Goal: Check status: Check status

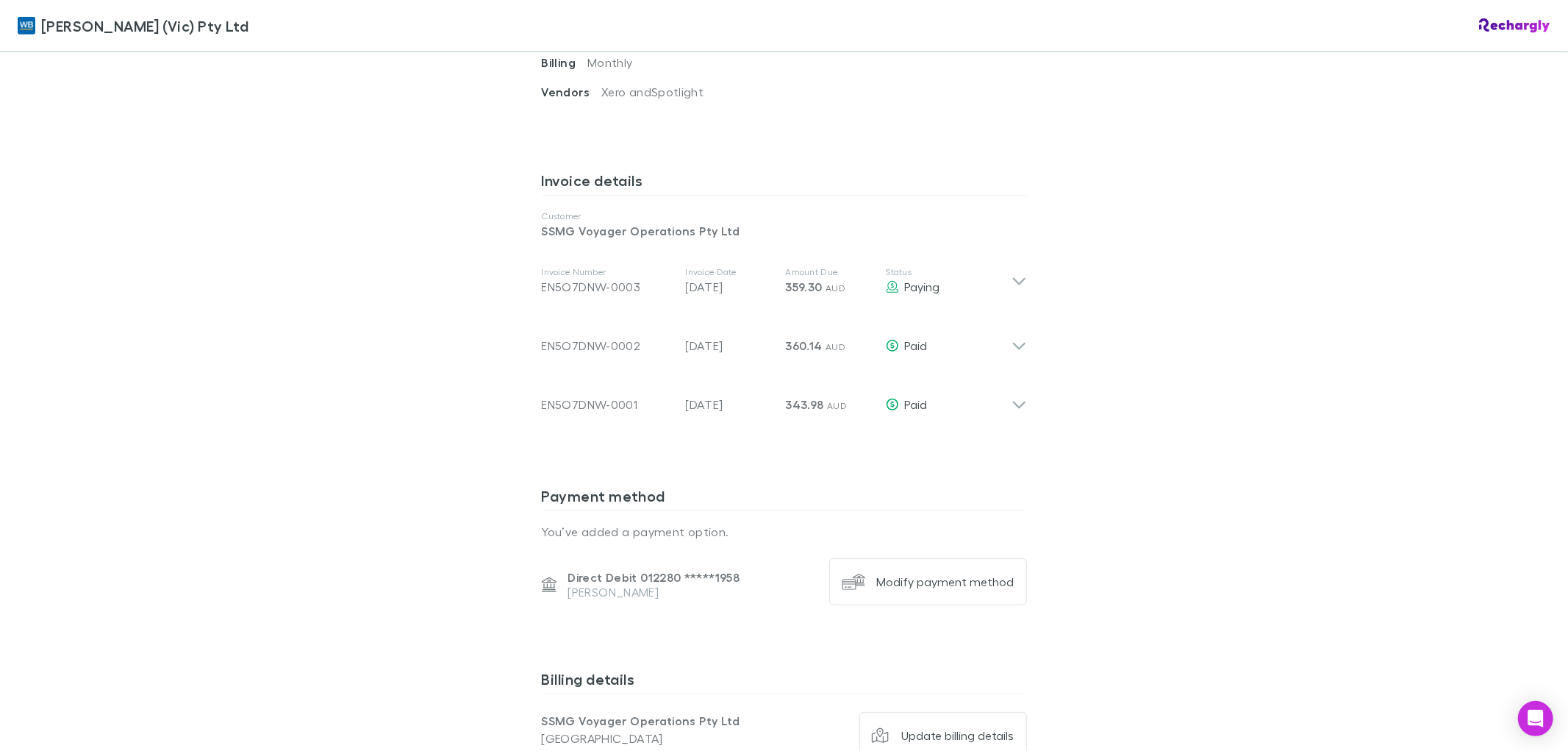
scroll to position [653, 0]
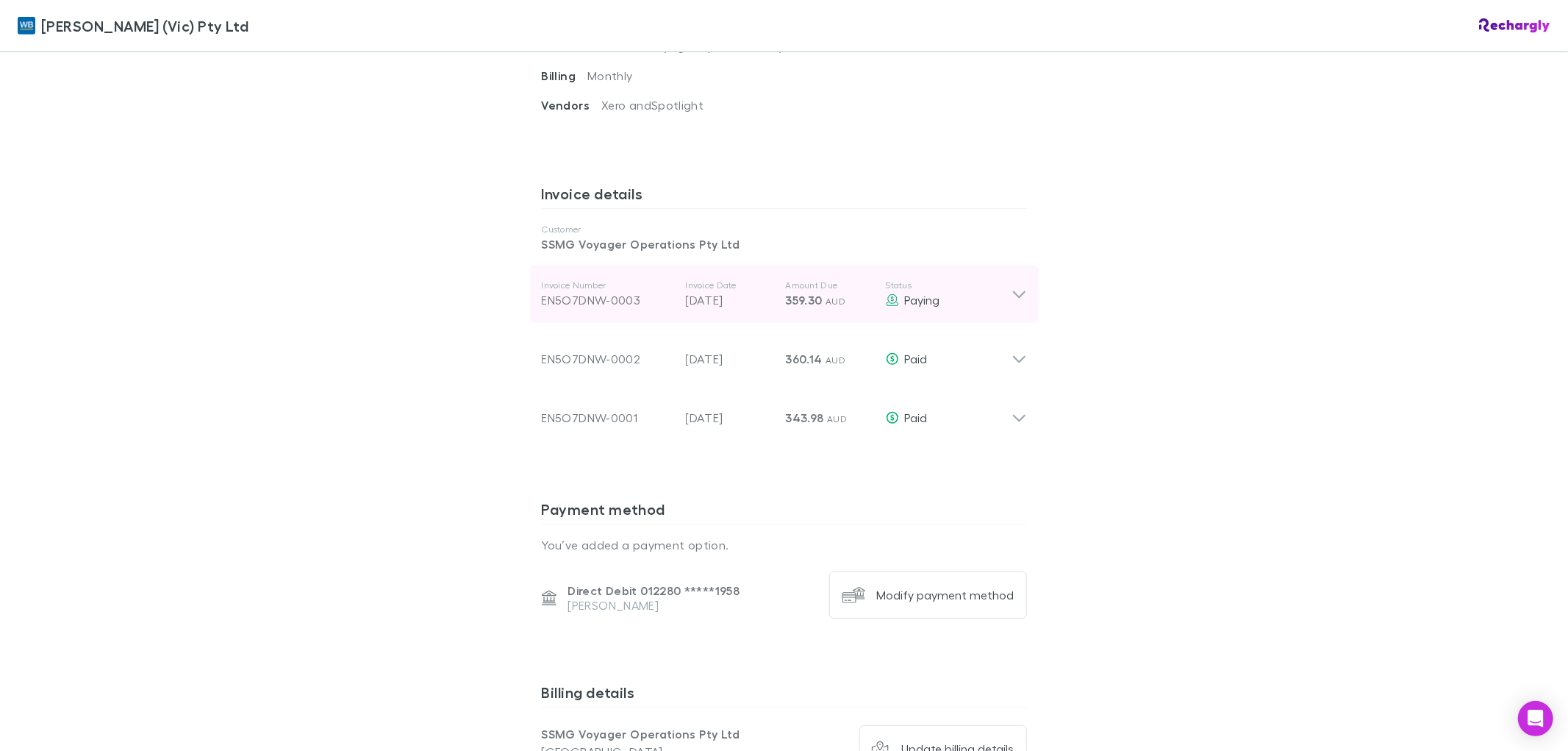
click at [1011, 310] on div "Invoice Number EN5O7DNW-0003 Invoice Date [DATE] Amount Due 359.30 AUD Status P…" at bounding box center [784, 294] width 509 height 59
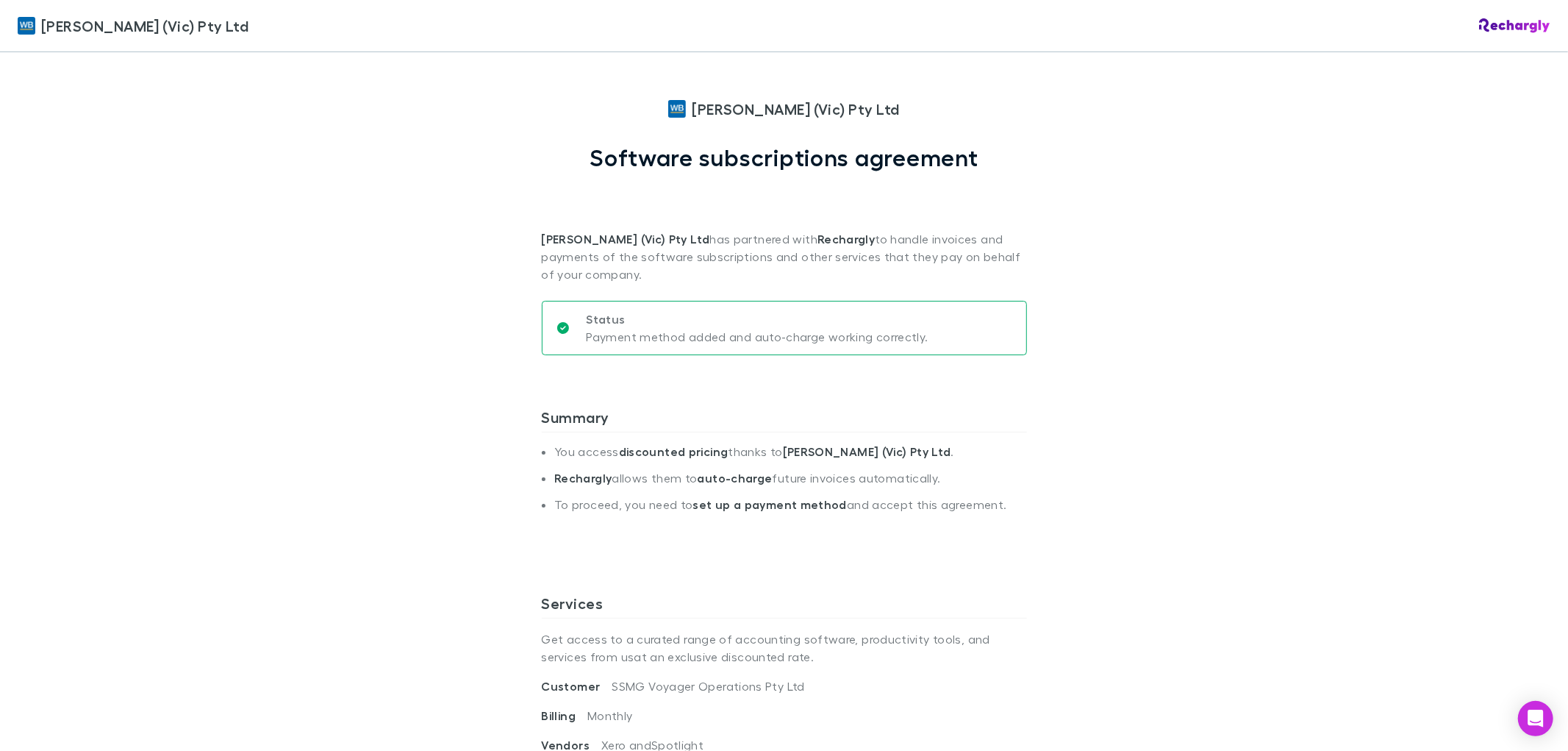
scroll to position [0, 0]
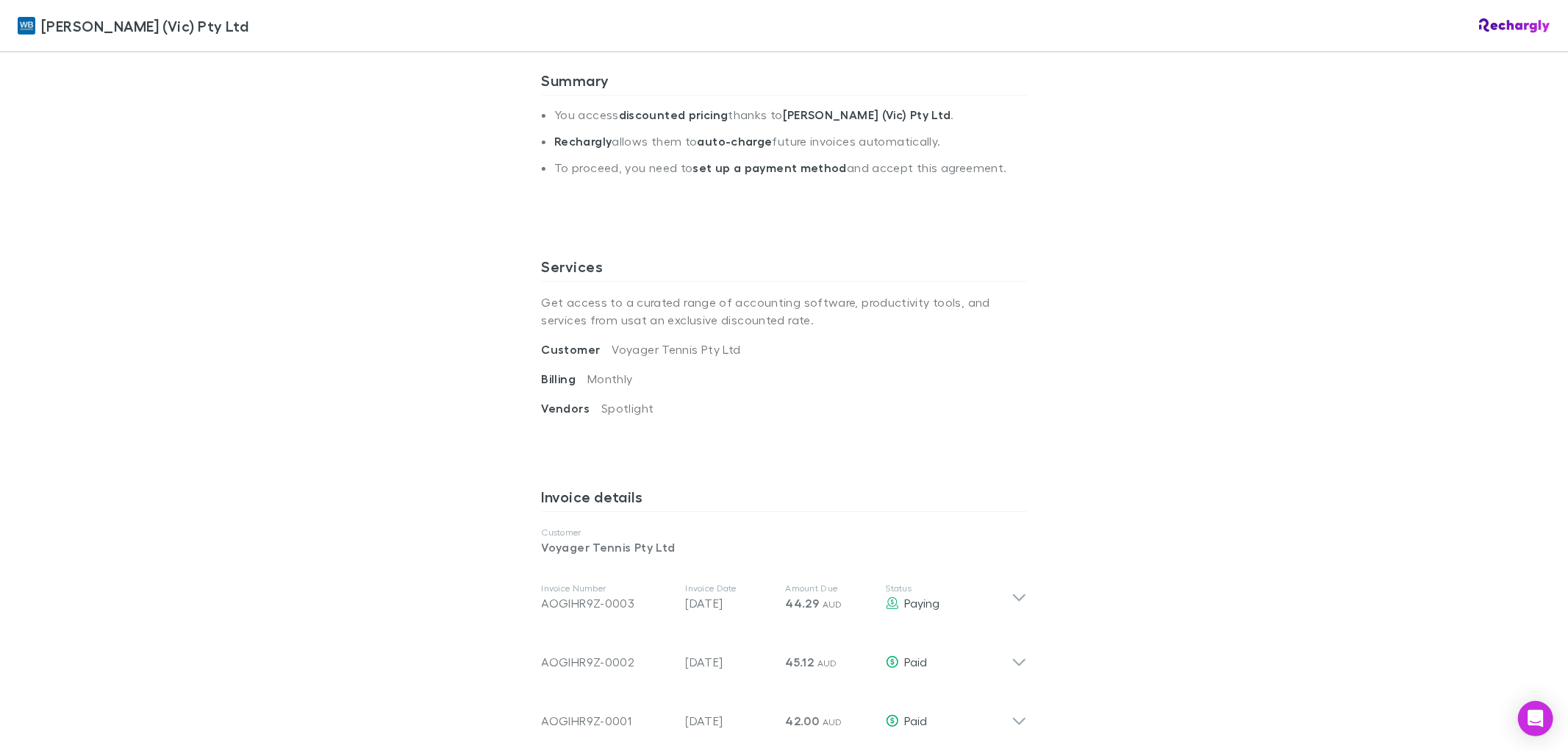
scroll to position [408, 0]
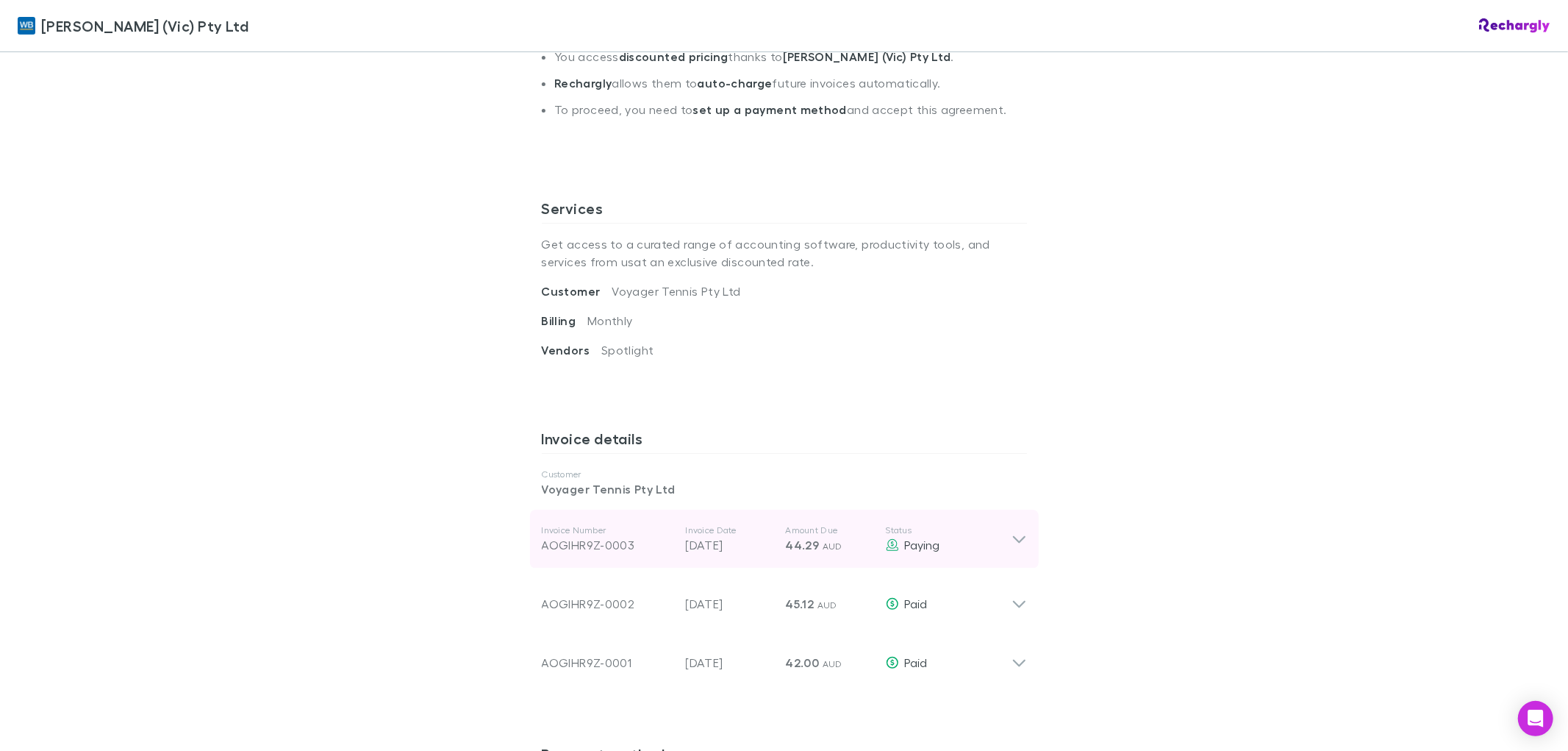
click at [1024, 541] on div "Invoice Number AOGIHR9Z-0003 Invoice Date 28 Sep 2025 Amount Due 44.29 AUD Stat…" at bounding box center [784, 539] width 509 height 59
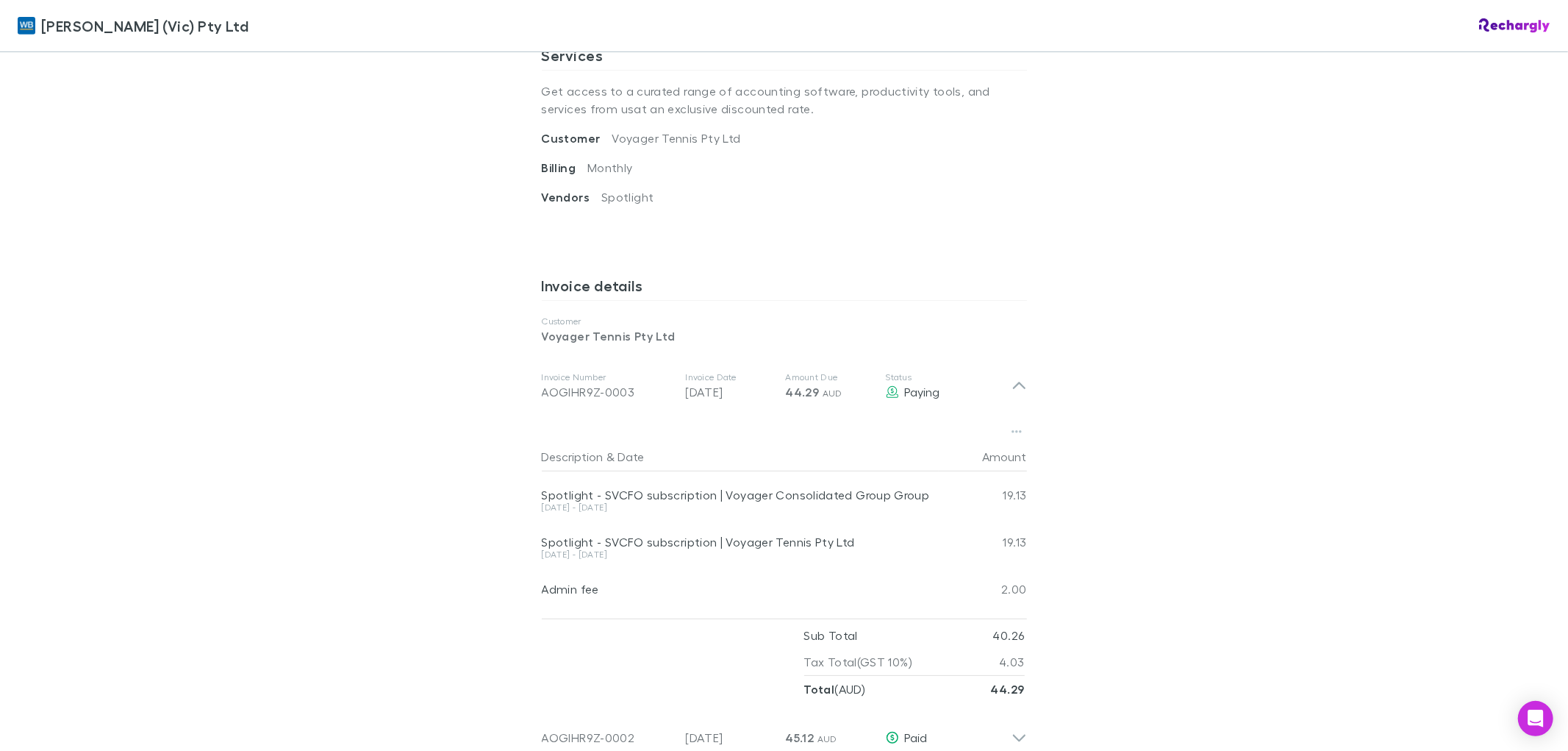
scroll to position [571, 0]
